Goal: Task Accomplishment & Management: Manage account settings

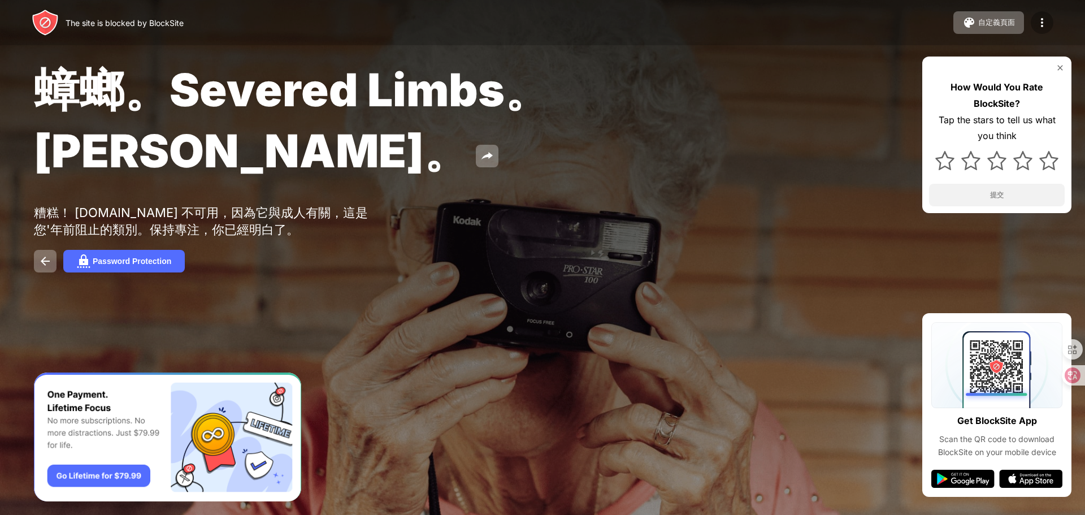
click at [1042, 25] on img at bounding box center [1042, 23] width 14 height 14
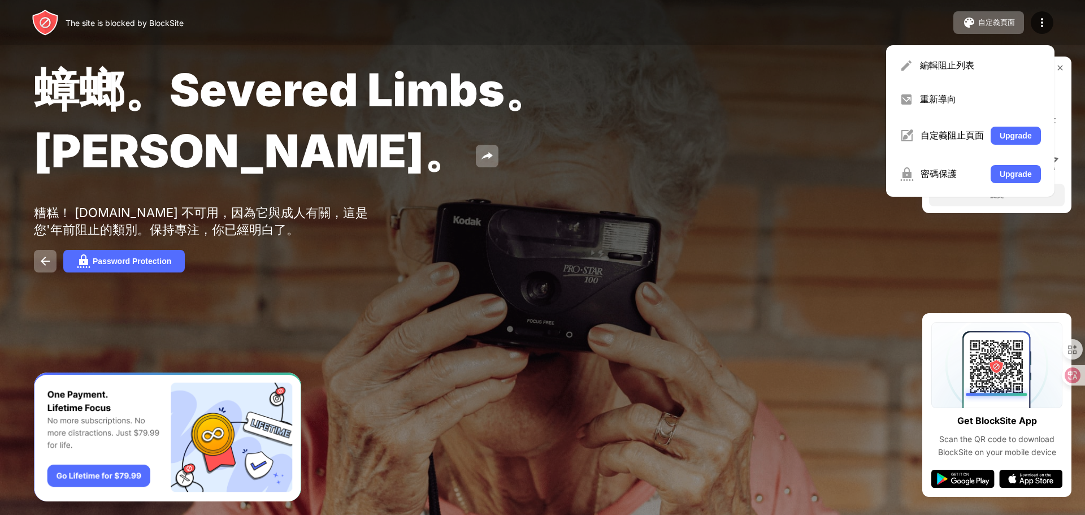
click at [701, 320] on div at bounding box center [542, 257] width 1085 height 515
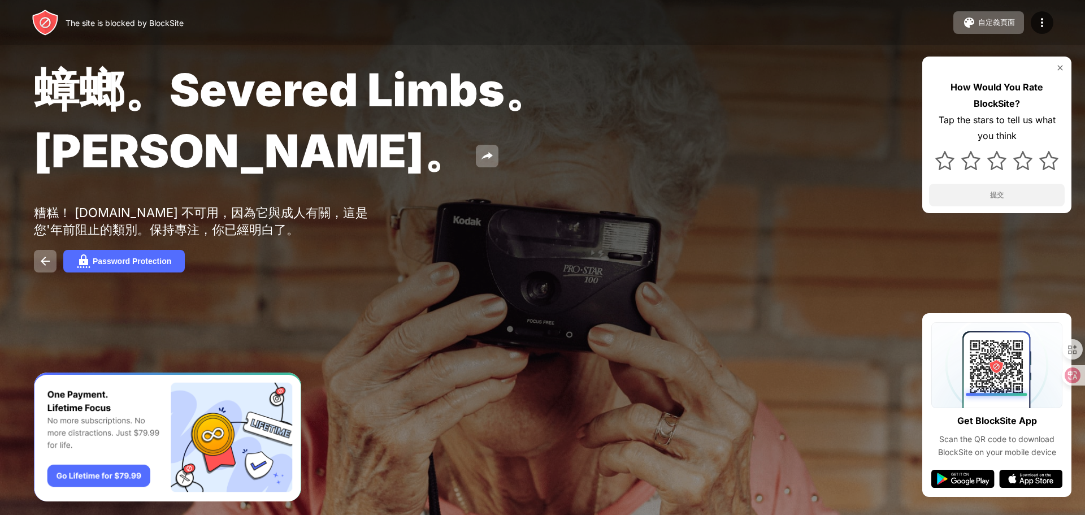
click at [248, 399] on img "Banner Message" at bounding box center [167, 436] width 267 height 129
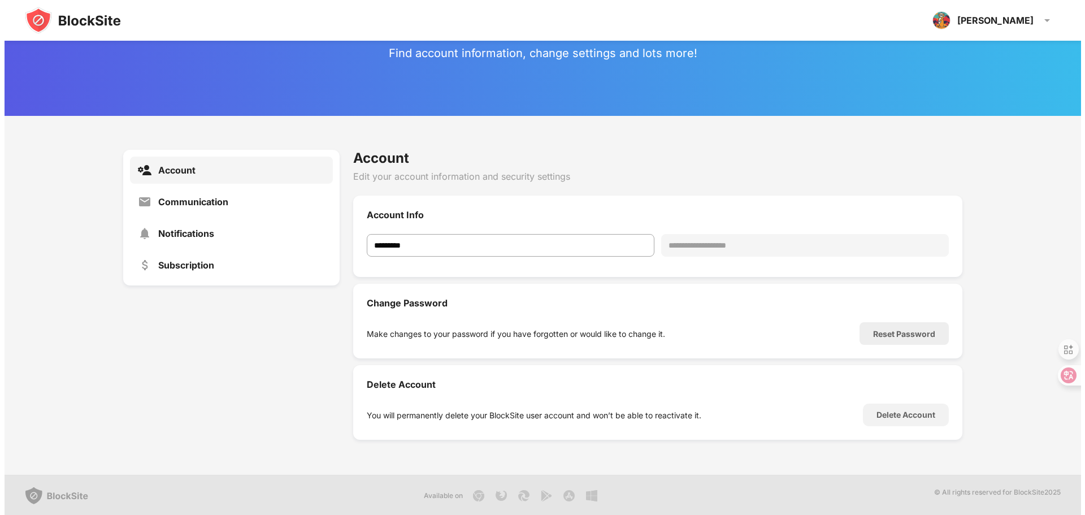
scroll to position [41, 0]
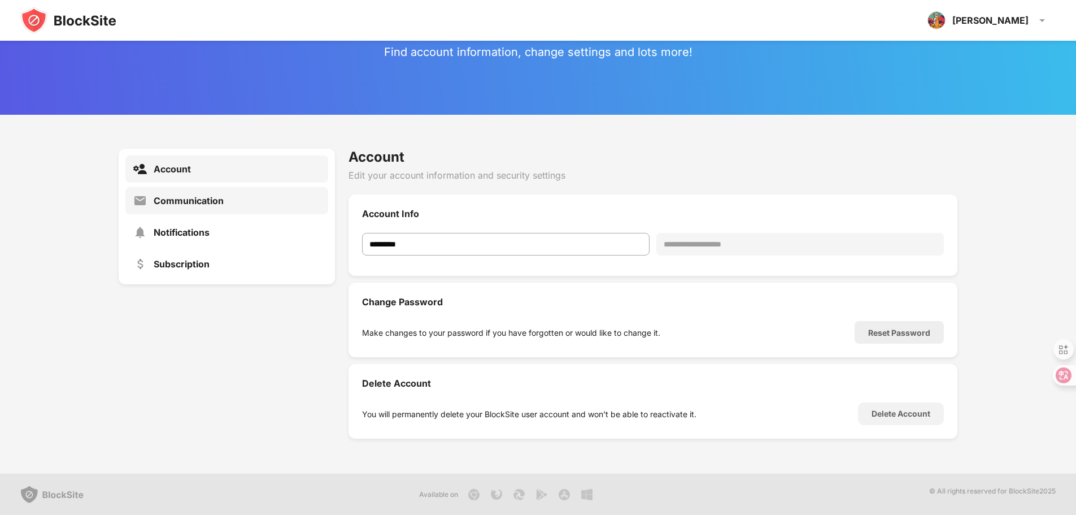
click at [228, 194] on div "Communication" at bounding box center [226, 200] width 203 height 27
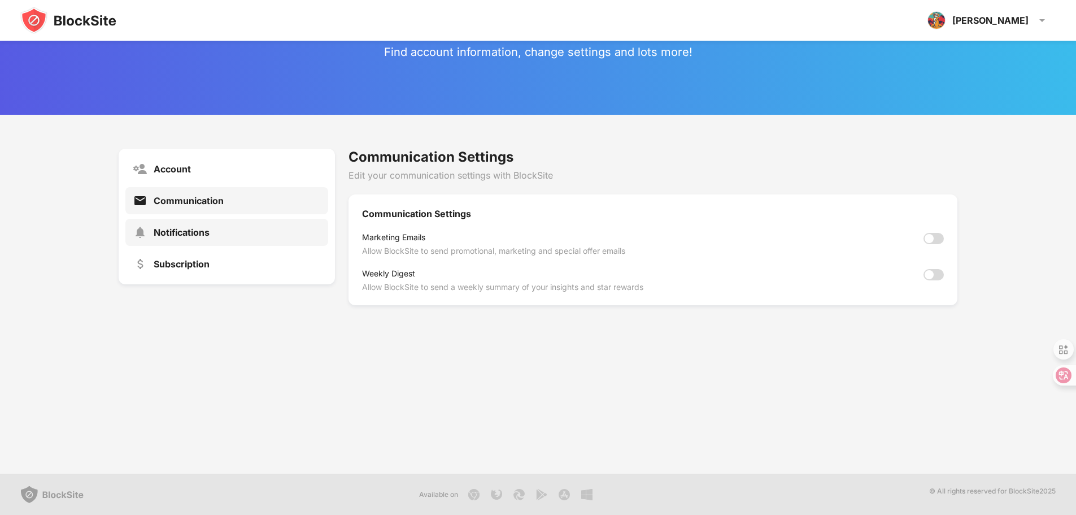
click at [190, 236] on div "Notifications" at bounding box center [182, 232] width 56 height 11
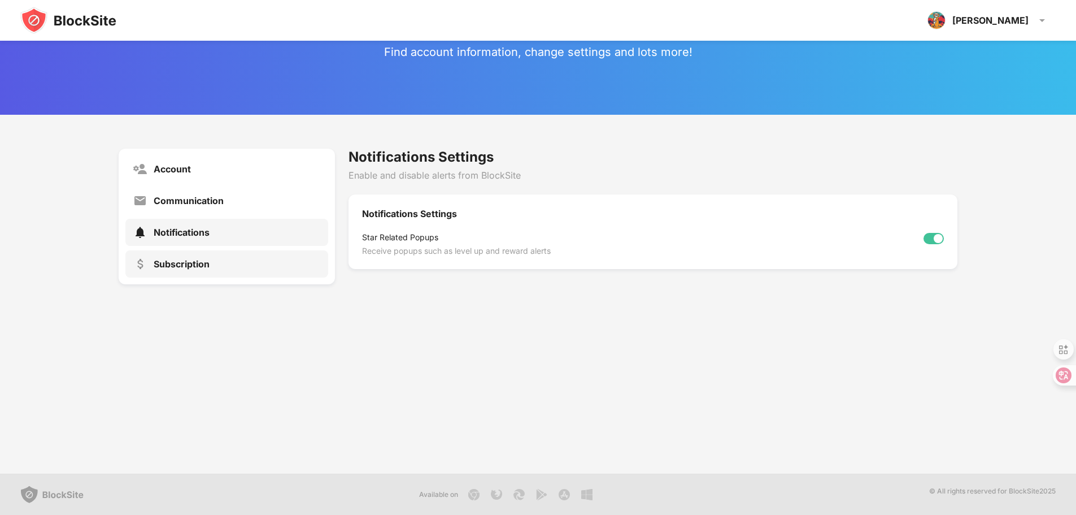
click at [183, 267] on div "Subscription" at bounding box center [182, 263] width 56 height 11
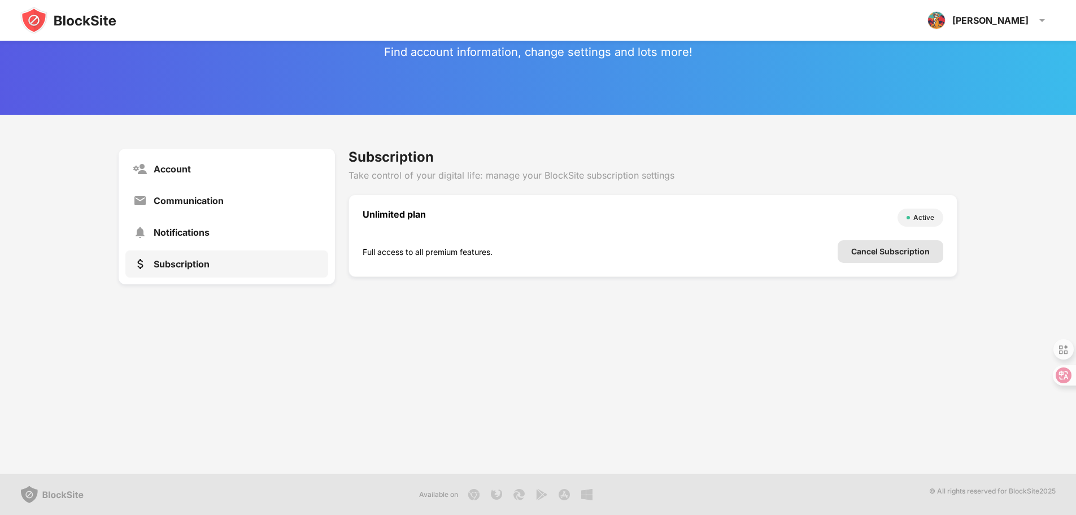
click at [873, 255] on div "Cancel Subscription" at bounding box center [891, 251] width 79 height 9
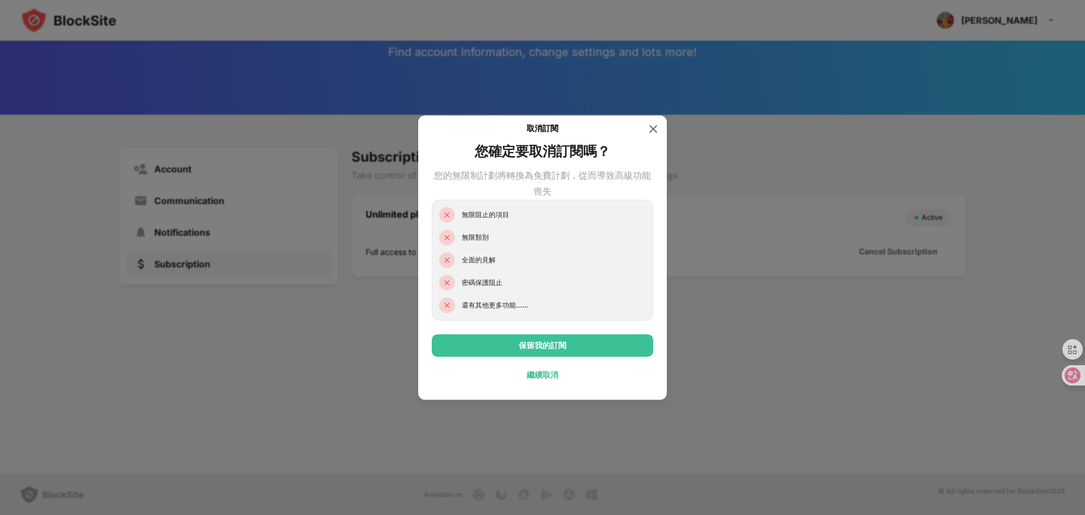
click at [544, 377] on div "繼續取消" at bounding box center [543, 374] width 32 height 9
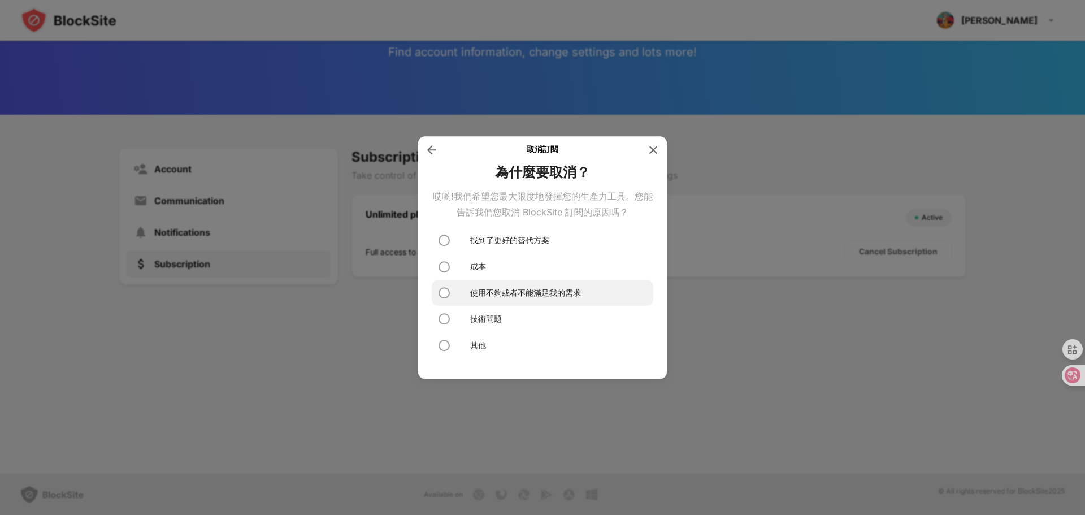
click at [477, 299] on div "使用不夠或者不能滿足我的需求" at bounding box center [543, 293] width 222 height 26
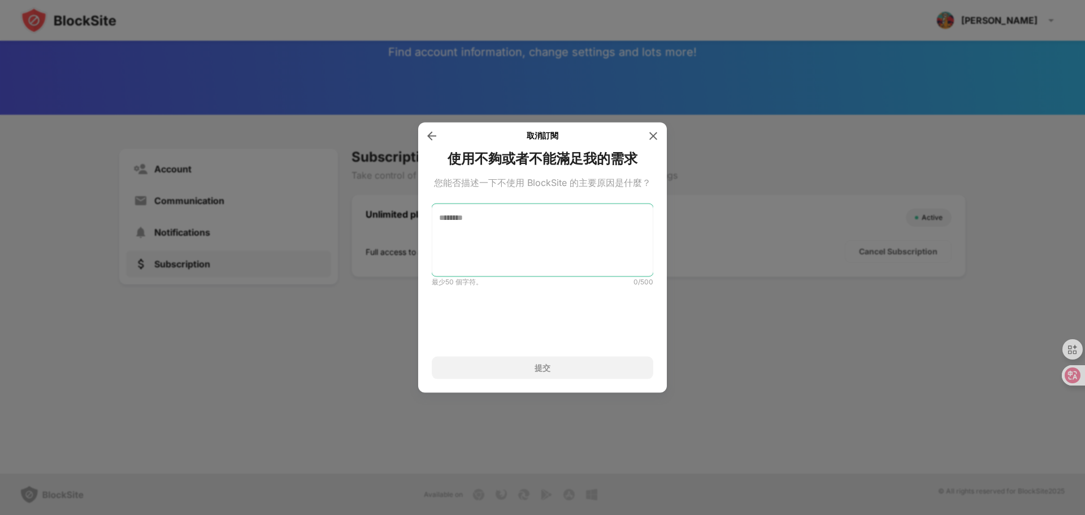
click at [548, 227] on textarea at bounding box center [543, 240] width 222 height 72
click at [554, 372] on div "提交" at bounding box center [543, 368] width 222 height 23
click at [535, 250] on textarea at bounding box center [543, 240] width 222 height 72
type textarea "*"
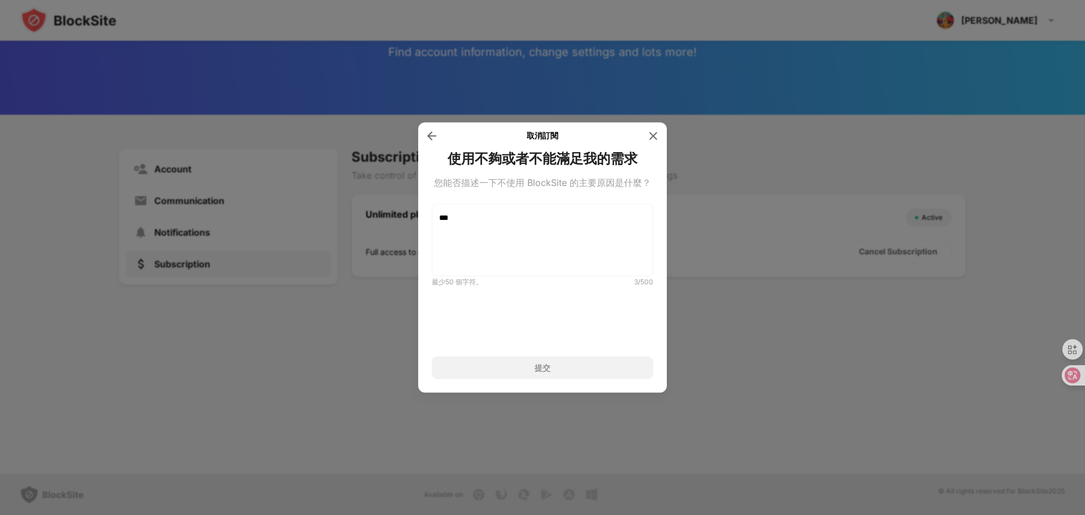
click at [570, 364] on div "提交" at bounding box center [543, 368] width 222 height 23
click at [527, 235] on textarea "***" at bounding box center [543, 240] width 222 height 72
drag, startPoint x: 484, startPoint y: 216, endPoint x: 435, endPoint y: 216, distance: 49.2
click at [435, 216] on textarea "***" at bounding box center [543, 240] width 222 height 72
type textarea "*"
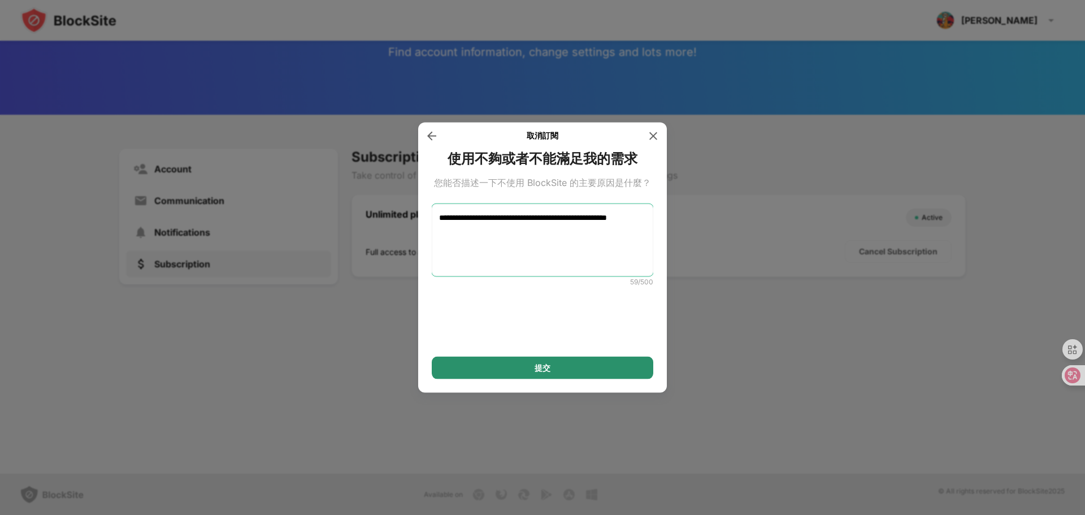
type textarea "**********"
click at [545, 370] on div "提交" at bounding box center [543, 367] width 16 height 9
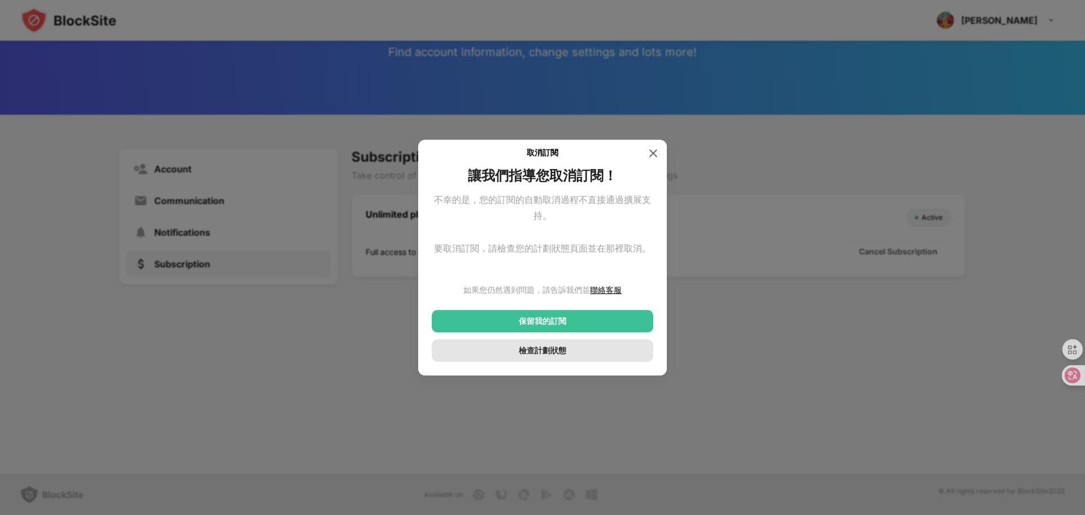
click at [614, 352] on div "檢查計劃狀態" at bounding box center [543, 350] width 222 height 23
